Goal: Navigation & Orientation: Find specific page/section

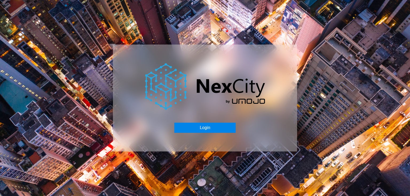
click at [177, 131] on button "Login" at bounding box center [204, 128] width 61 height 10
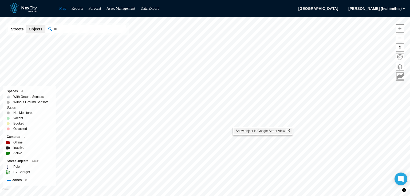
click at [260, 133] on span "Show object in Google Street View" at bounding box center [262, 131] width 54 height 4
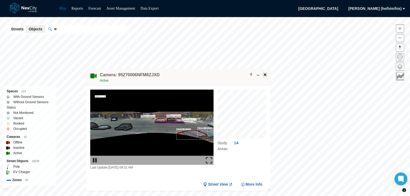
click at [264, 73] on span at bounding box center [265, 75] width 4 height 4
